Goal: Task Accomplishment & Management: Complete application form

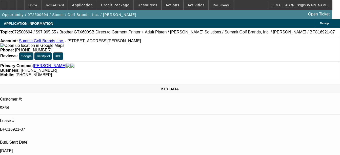
select select "0"
select select "0.1"
select select "4"
select select "0"
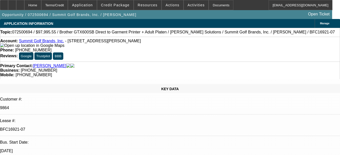
select select "0"
select select "0.1"
select select "4"
select select "0"
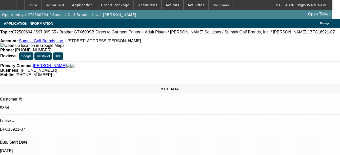
select select "0.1"
select select "4"
select select "0"
select select "0.1"
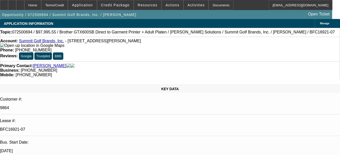
select select "4"
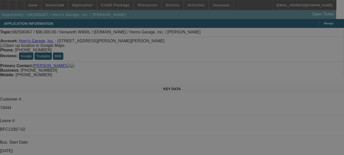
select select "0"
select select "2"
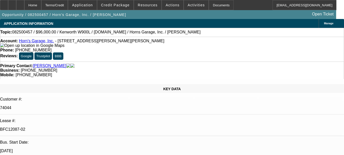
select select "0"
select select "2"
select select "0"
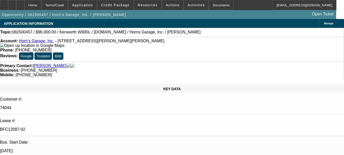
select select "2"
select select "0"
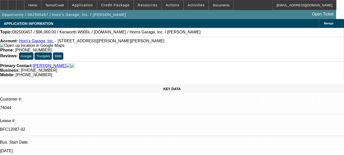
select select "1"
select select "2"
select select "6"
select select "1"
select select "2"
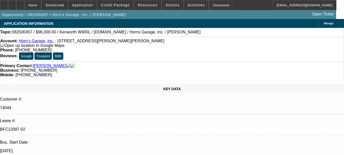
select select "6"
select select "1"
select select "2"
select select "6"
select select "1"
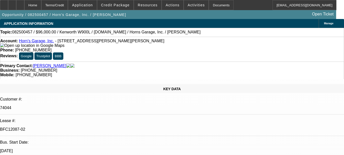
select select "1"
select select "6"
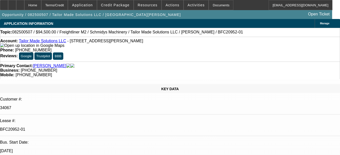
select select "0.1"
select select "0"
select select "0.1"
select select "0"
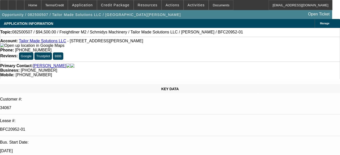
select select "0"
select select "0.1"
select select "0"
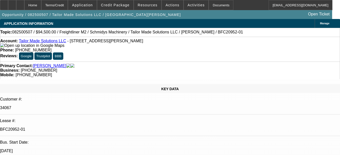
select select "0"
select select "1"
select select "2"
select select "6"
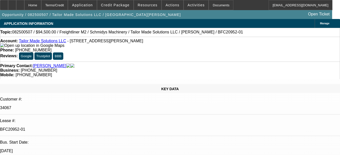
select select "1"
select select "2"
select select "6"
select select "1"
select select "2"
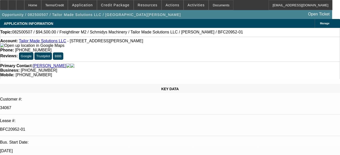
select select "6"
select select "1"
select select "6"
click at [211, 7] on div "Documents" at bounding box center [221, 5] width 25 height 10
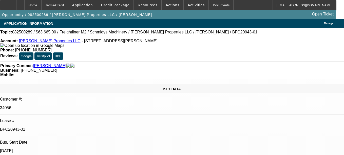
select select "0"
select select "6"
select select "0"
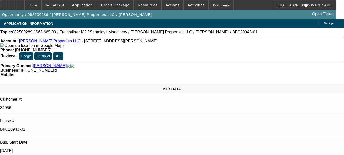
select select "0"
select select "6"
select select "0"
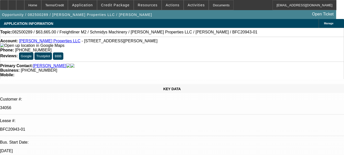
select select "0"
select select "6"
select select "0"
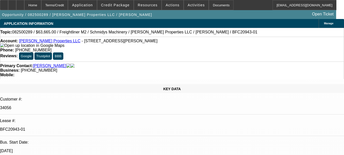
select select "6"
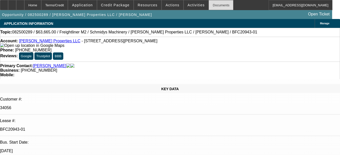
click at [212, 3] on div "Documents" at bounding box center [221, 5] width 25 height 10
select select "0"
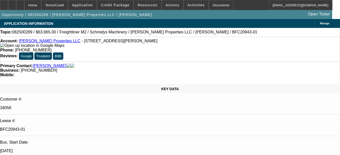
select select "0"
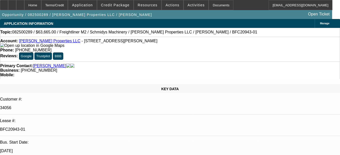
select select "0"
select select "1"
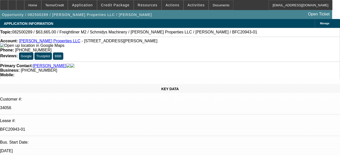
select select "6"
select select "1"
select select "6"
select select "1"
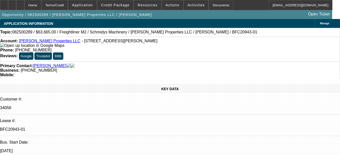
select select "1"
select select "6"
select select "1"
select select "6"
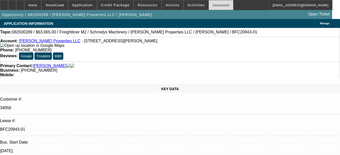
click at [209, 6] on div "Documents" at bounding box center [221, 5] width 25 height 10
